Goal: Find specific page/section: Find specific page/section

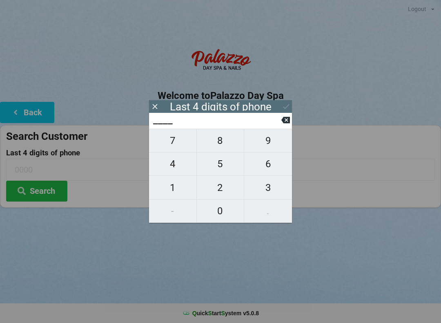
click at [220, 190] on span "2" at bounding box center [220, 187] width 47 height 17
type input "2___"
click at [229, 143] on span "8" at bounding box center [220, 140] width 47 height 17
type input "28__"
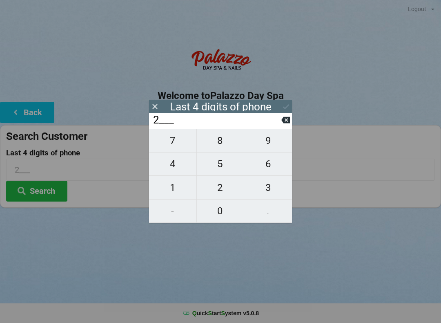
type input "28__"
click at [221, 172] on span "5" at bounding box center [220, 163] width 47 height 17
type input "285_"
click at [214, 216] on span "0" at bounding box center [220, 210] width 47 height 17
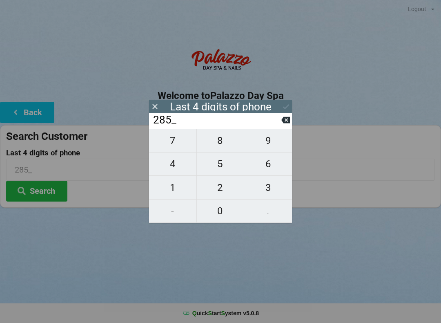
type input "2850"
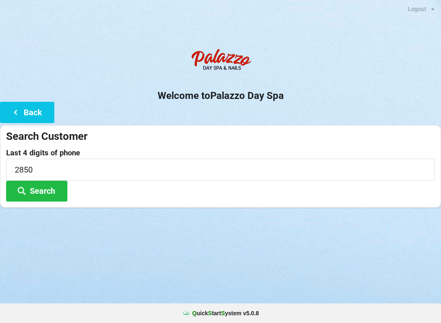
click at [290, 99] on h2 "Welcome to [GEOGRAPHIC_DATA]" at bounding box center [220, 95] width 441 height 13
click at [48, 196] on button "Search" at bounding box center [36, 190] width 61 height 21
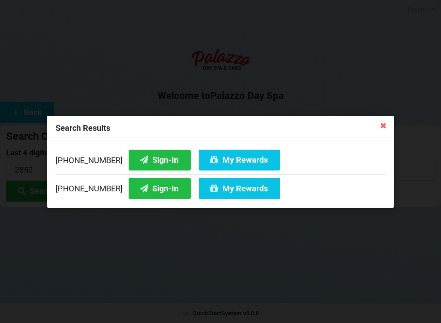
click at [150, 194] on button "Sign-In" at bounding box center [160, 188] width 62 height 21
